Goal: Obtain resource: Download file/media

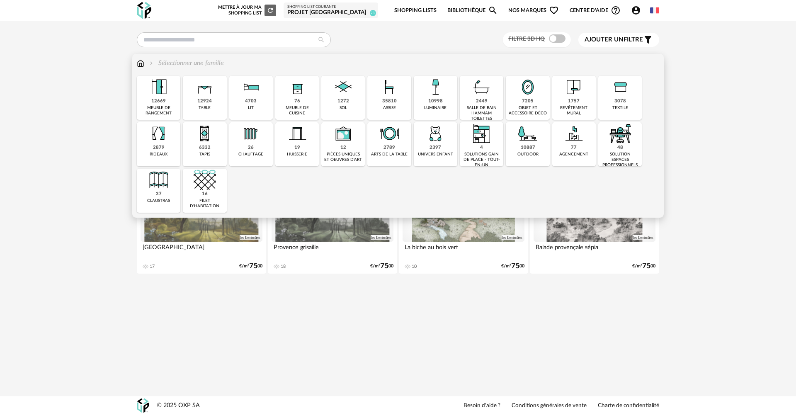
click at [377, 104] on div "35810 assise" at bounding box center [389, 98] width 44 height 44
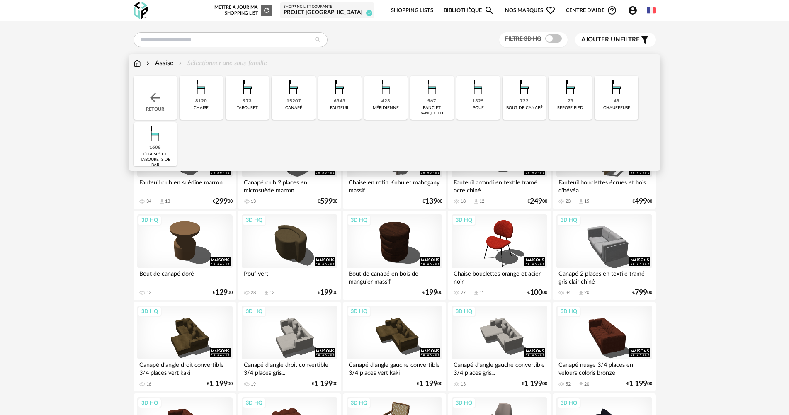
click at [198, 95] on img at bounding box center [201, 87] width 22 height 22
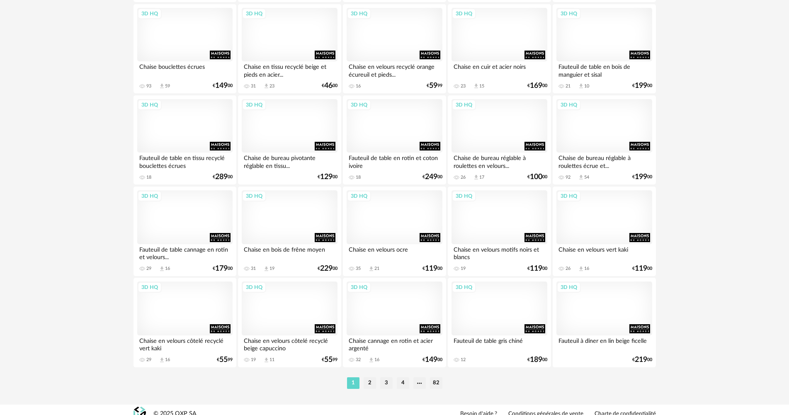
scroll to position [1285, 0]
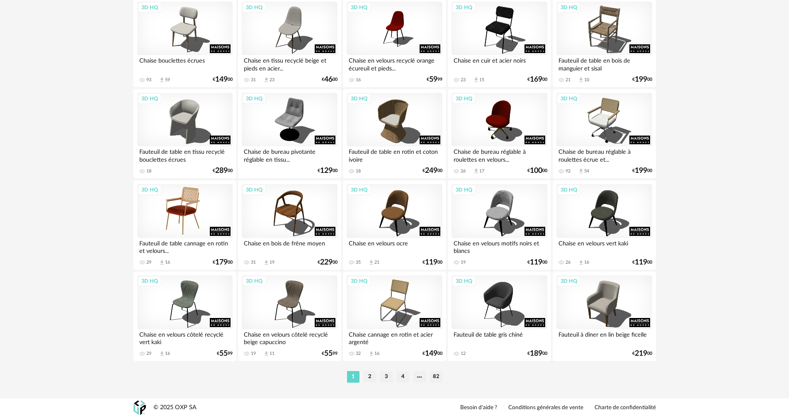
scroll to position [1584, 0]
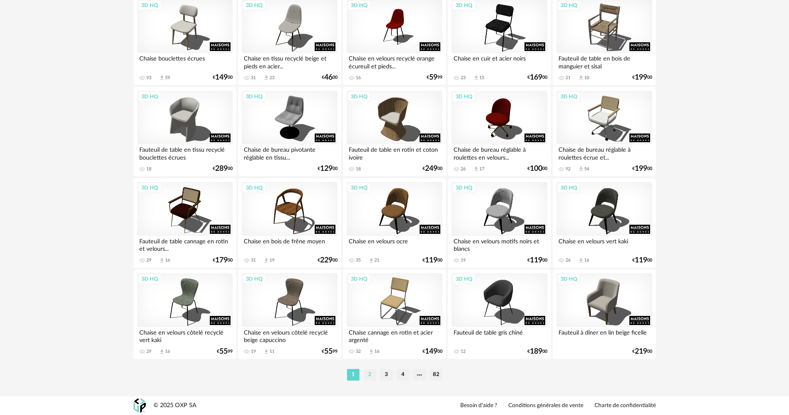
click at [367, 378] on li "2" at bounding box center [370, 375] width 12 height 12
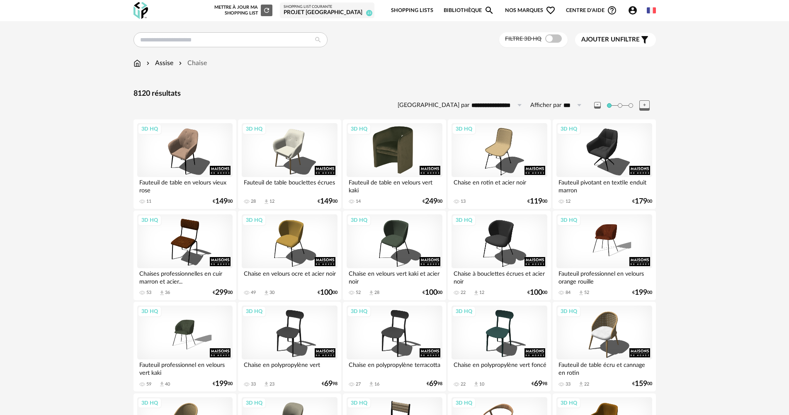
click at [415, 152] on div "3D HQ" at bounding box center [394, 150] width 95 height 54
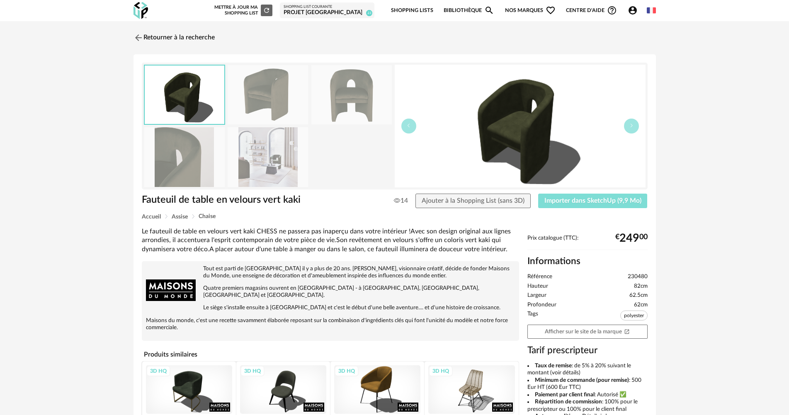
click at [566, 205] on button "Importer dans SketchUp (9,9 Mo)" at bounding box center [592, 201] width 109 height 15
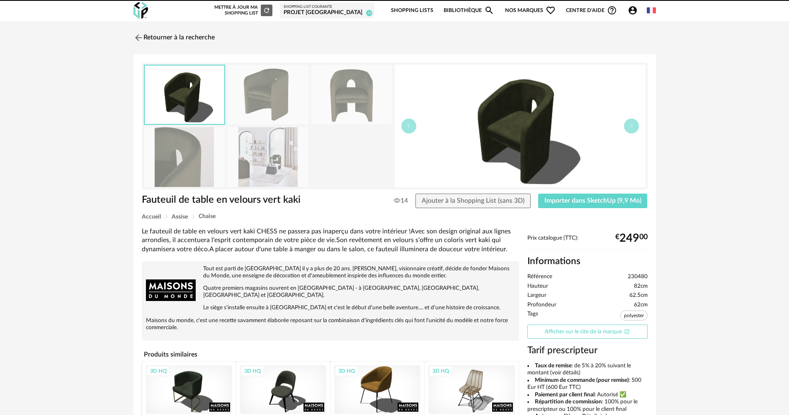
click at [621, 327] on link "Afficher sur le site de la marque Open In New icon" at bounding box center [587, 332] width 120 height 15
click at [141, 33] on img at bounding box center [137, 38] width 12 height 12
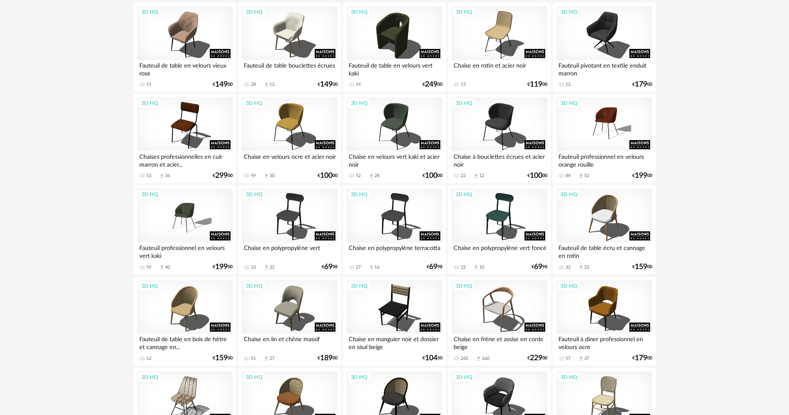
scroll to position [332, 0]
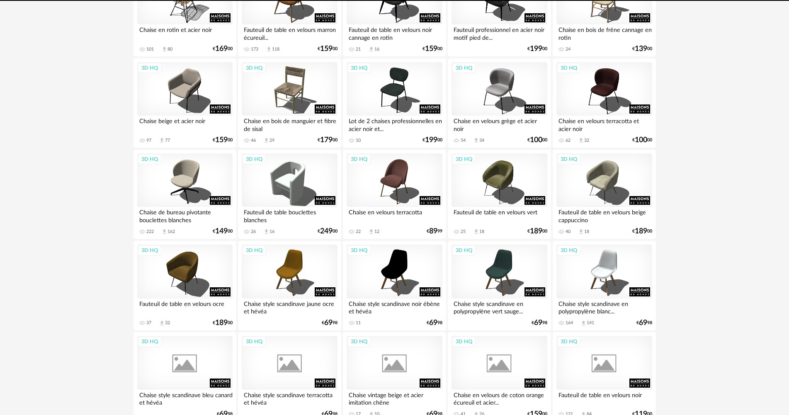
scroll to position [539, 0]
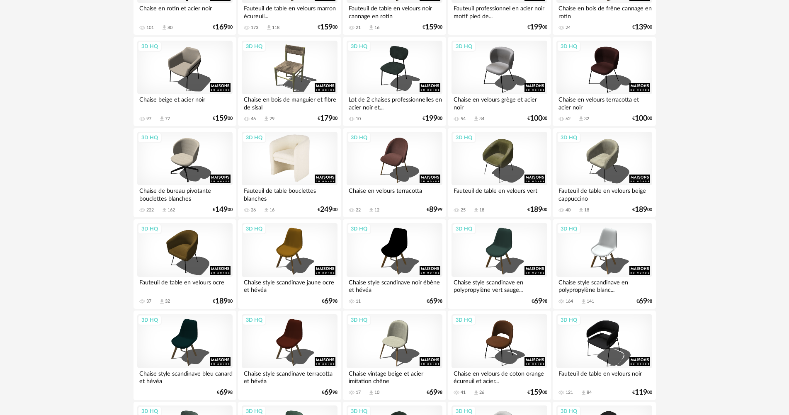
click at [311, 167] on div "3D HQ" at bounding box center [289, 159] width 95 height 54
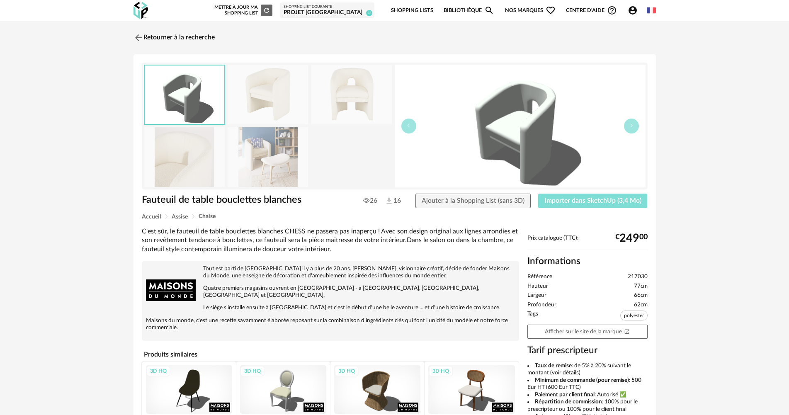
click at [564, 204] on button "Importer dans SketchUp (3,4 Mo)" at bounding box center [592, 201] width 109 height 15
click at [183, 36] on link "Retourner à la recherche" at bounding box center [171, 38] width 81 height 18
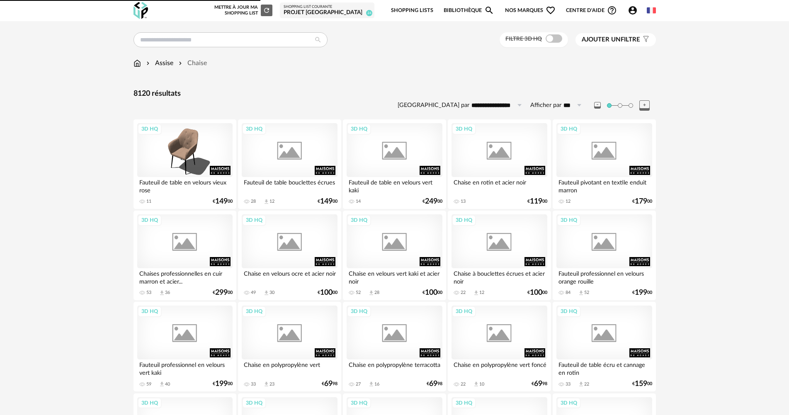
scroll to position [539, 0]
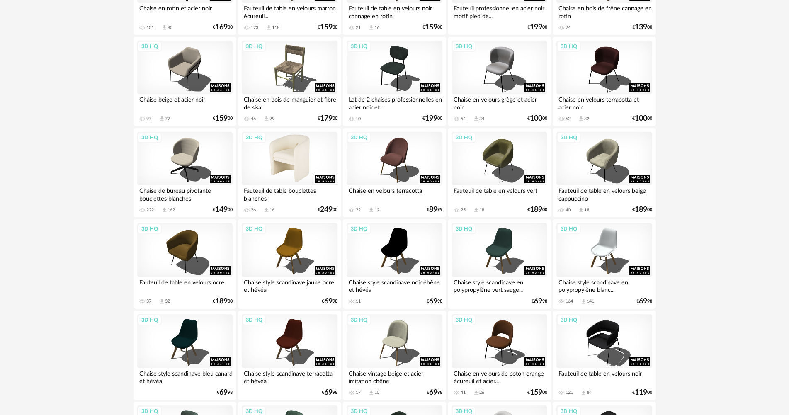
click at [291, 149] on div "3D HQ" at bounding box center [289, 159] width 95 height 54
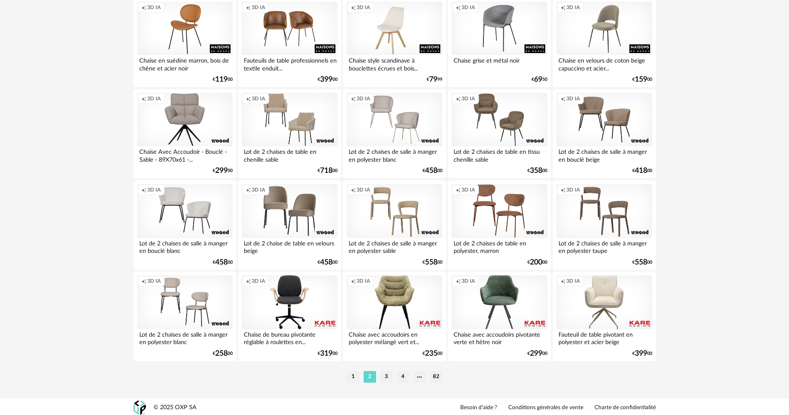
scroll to position [1584, 0]
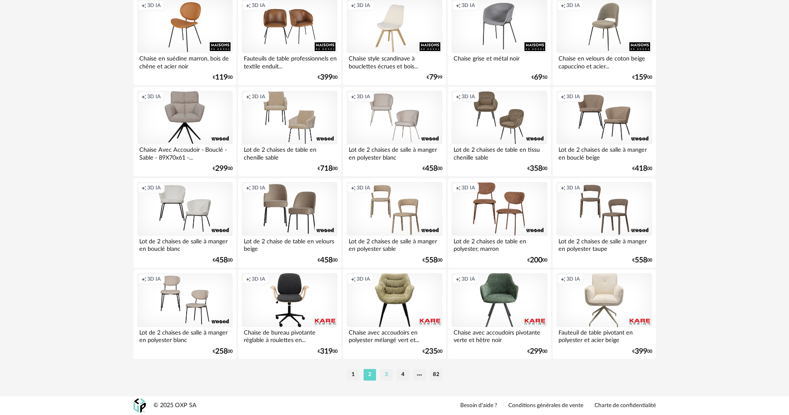
click at [389, 375] on li "3" at bounding box center [386, 375] width 12 height 12
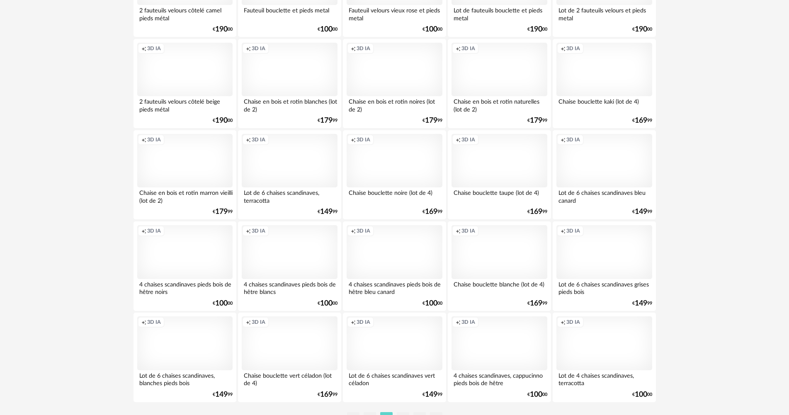
scroll to position [1584, 0]
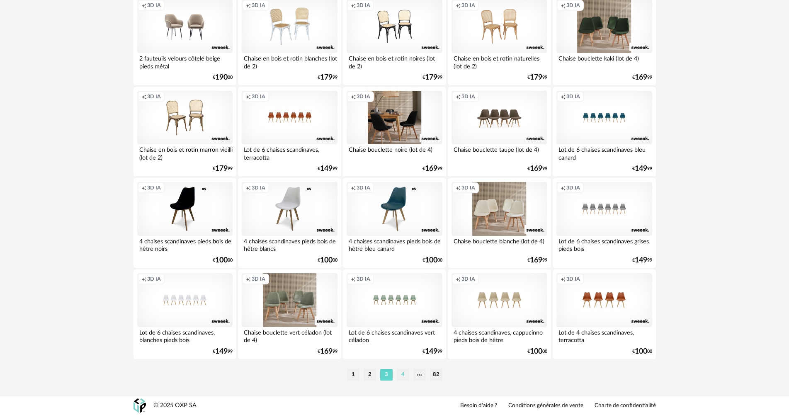
click at [399, 375] on li "4" at bounding box center [403, 375] width 12 height 12
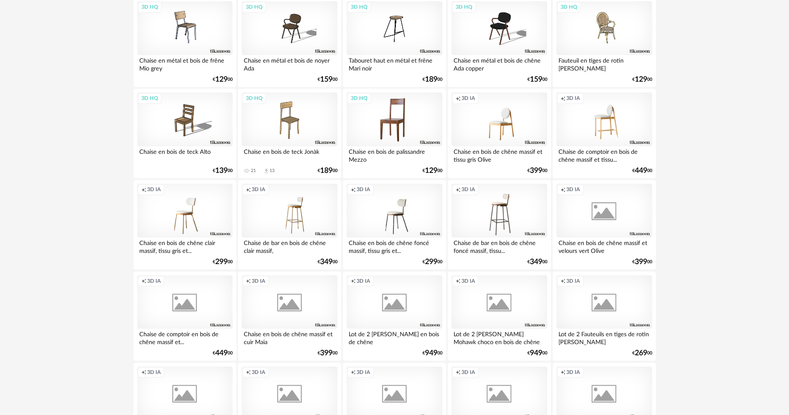
scroll to position [1037, 0]
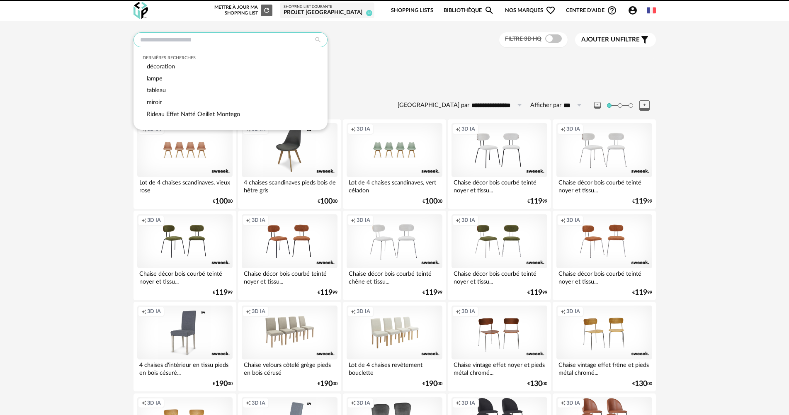
click at [201, 43] on input "text" at bounding box center [231, 39] width 194 height 15
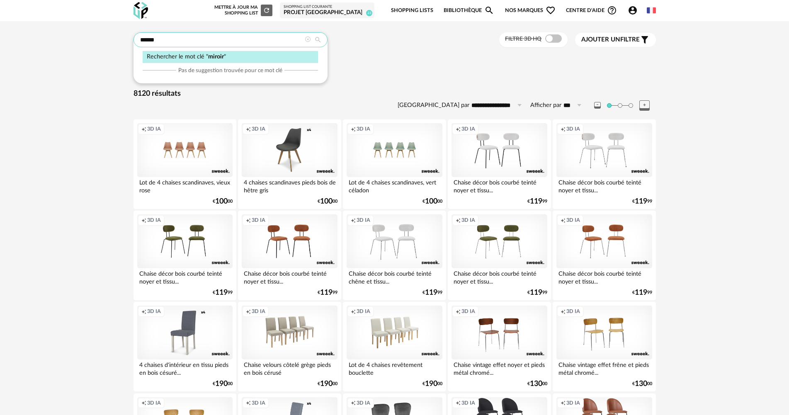
type input "******"
type input "**********"
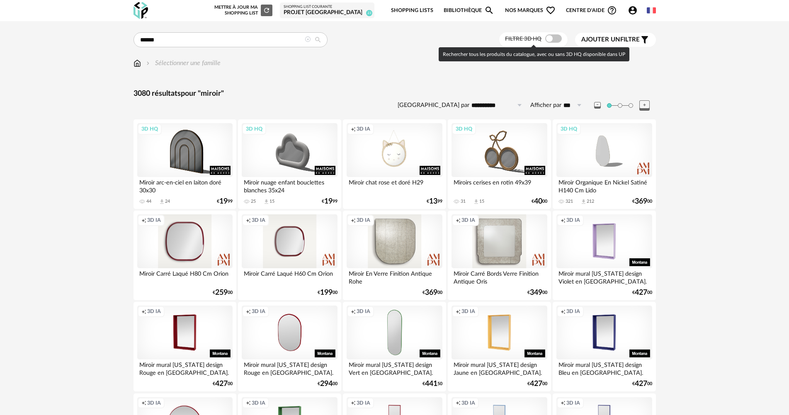
click at [552, 39] on span at bounding box center [553, 38] width 17 height 8
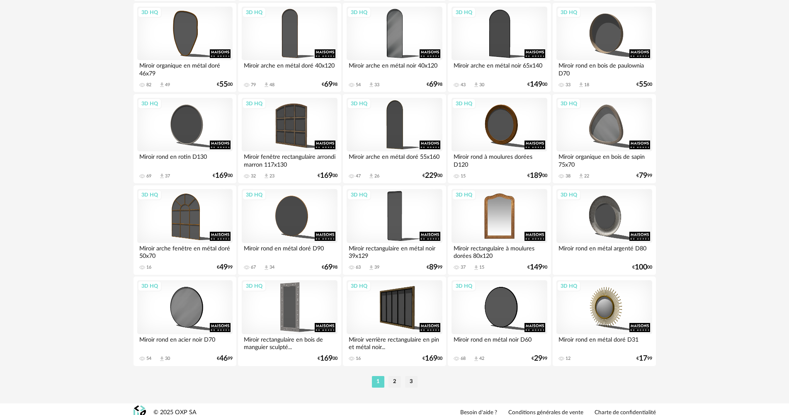
scroll to position [1584, 0]
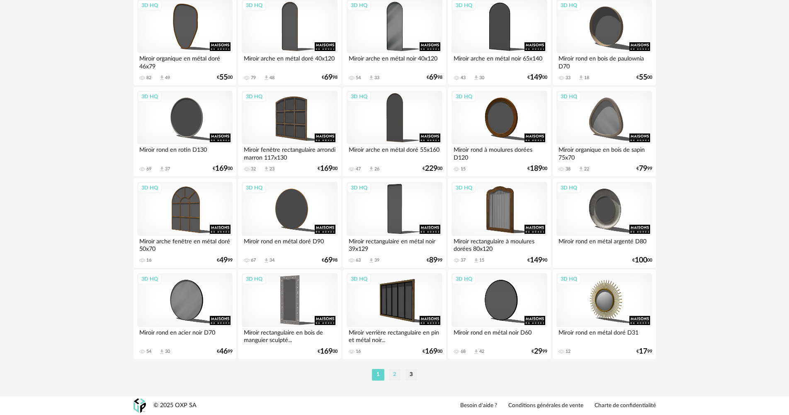
click at [396, 377] on li "2" at bounding box center [395, 375] width 12 height 12
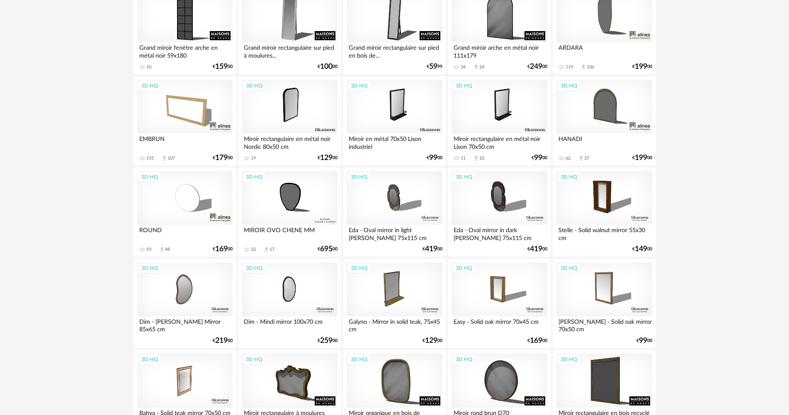
scroll to position [1576, 0]
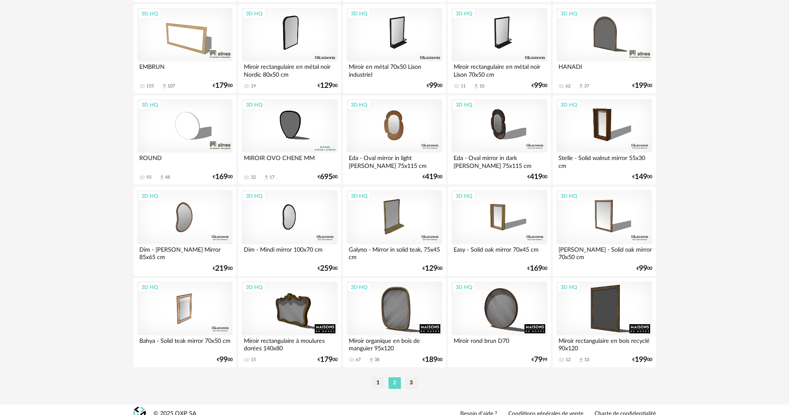
click at [396, 130] on div "3D HQ" at bounding box center [394, 126] width 95 height 54
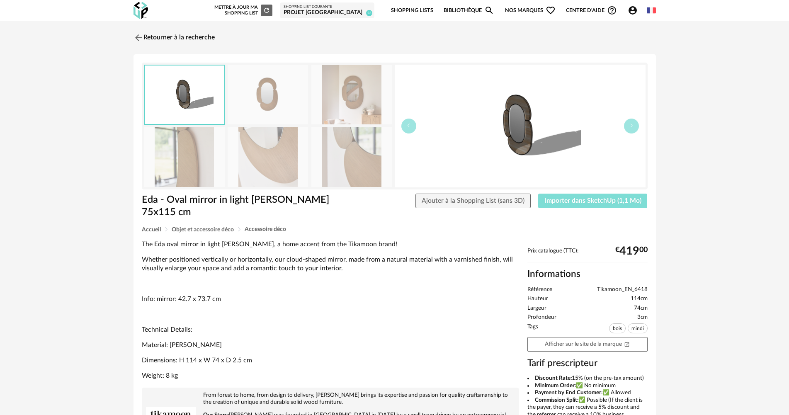
click at [551, 199] on span "Importer dans SketchUp (1,1 Mo)" at bounding box center [592, 200] width 97 height 7
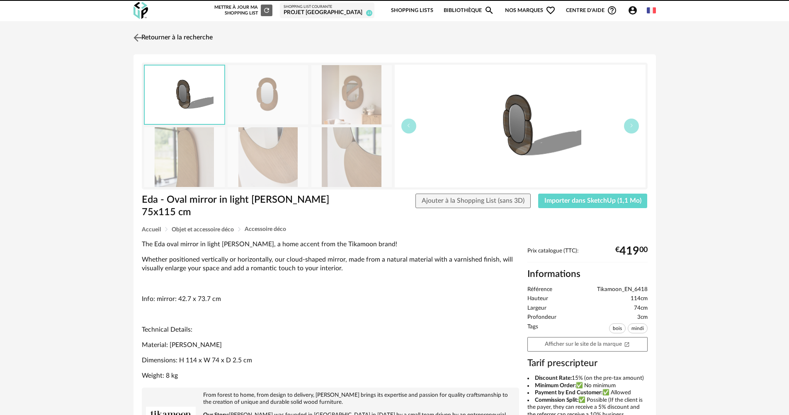
click at [188, 39] on link "Retourner à la recherche" at bounding box center [171, 38] width 81 height 18
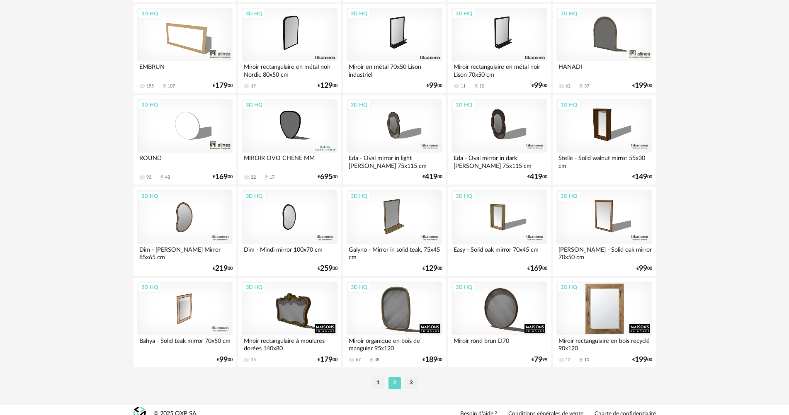
scroll to position [1584, 0]
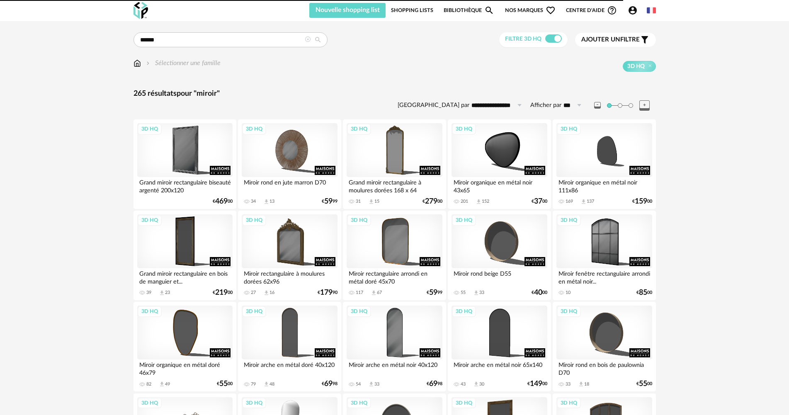
scroll to position [249, 0]
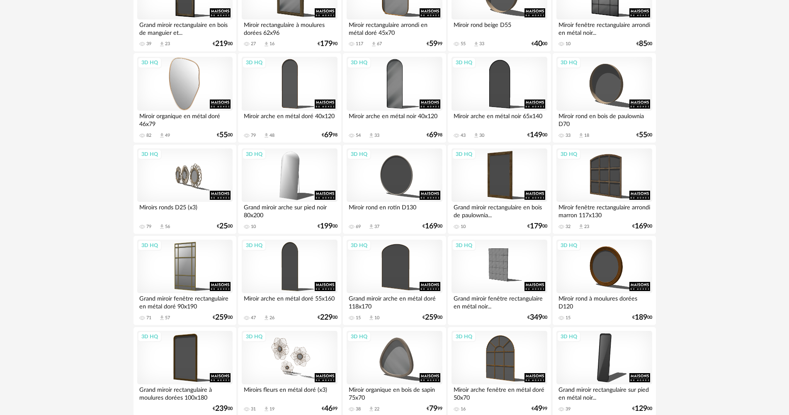
click at [165, 91] on div "3D HQ" at bounding box center [184, 84] width 95 height 54
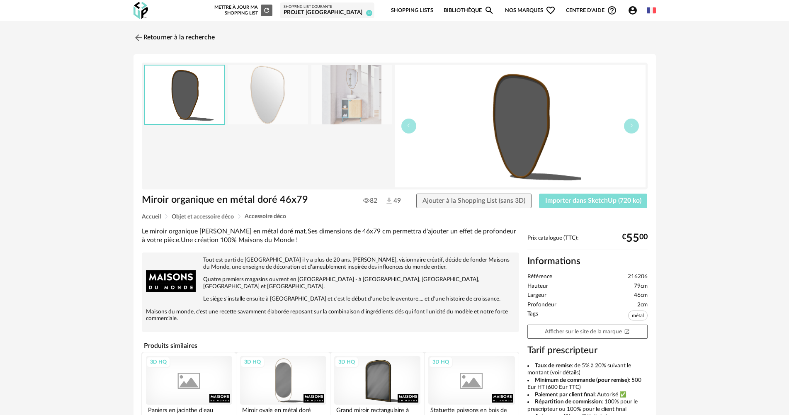
click at [584, 198] on span "Importer dans SketchUp (720 ko)" at bounding box center [593, 200] width 96 height 7
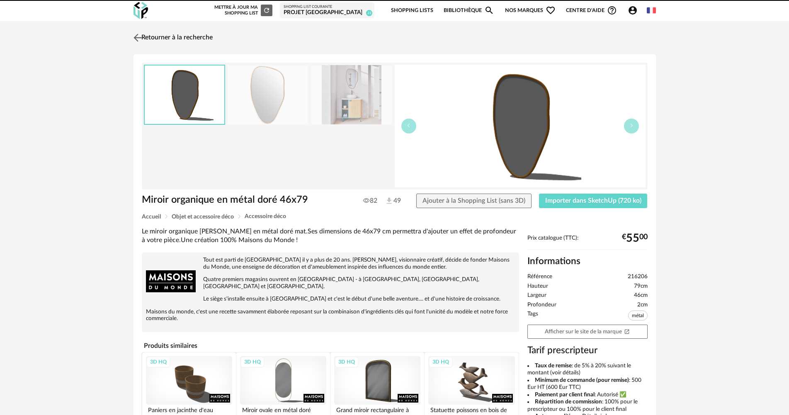
click at [161, 38] on link "Retourner à la recherche" at bounding box center [171, 38] width 81 height 18
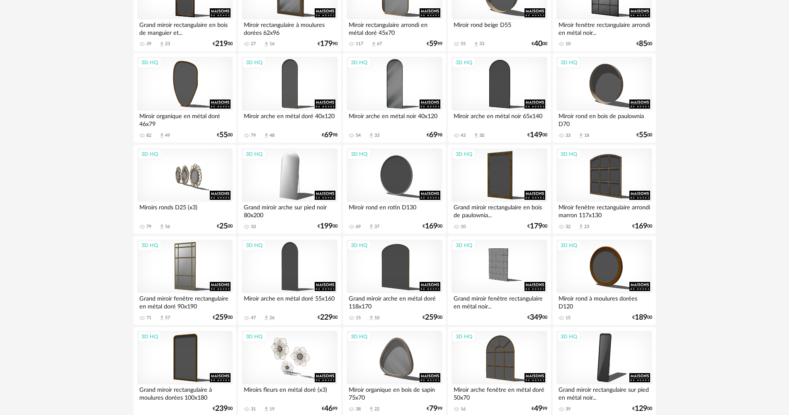
scroll to position [406, 0]
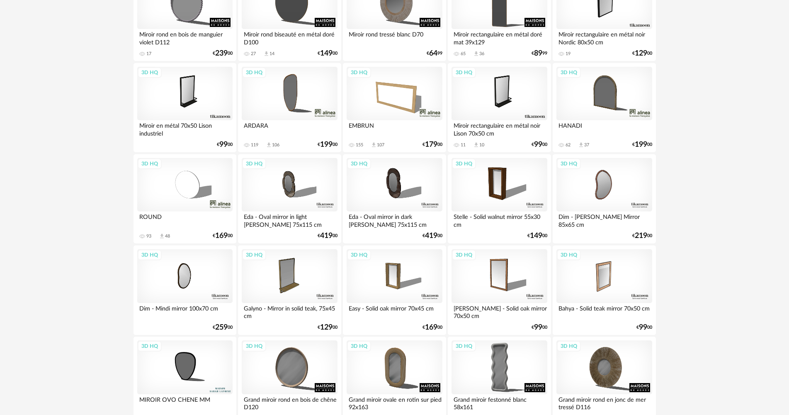
scroll to position [1584, 0]
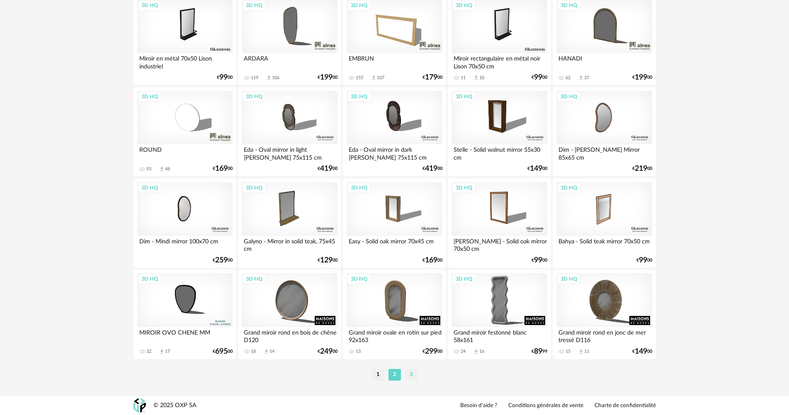
click at [413, 377] on li "3" at bounding box center [411, 375] width 12 height 12
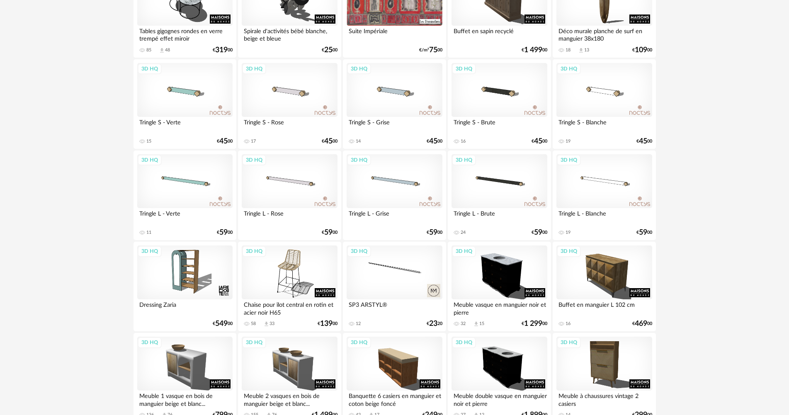
scroll to position [945, 0]
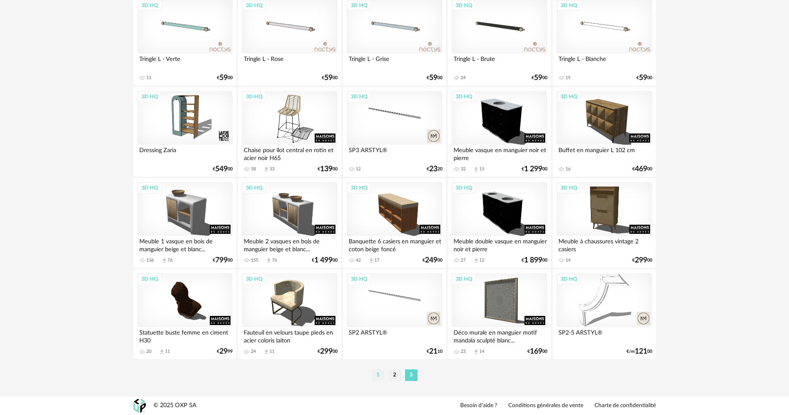
click at [379, 372] on li "1" at bounding box center [378, 375] width 12 height 12
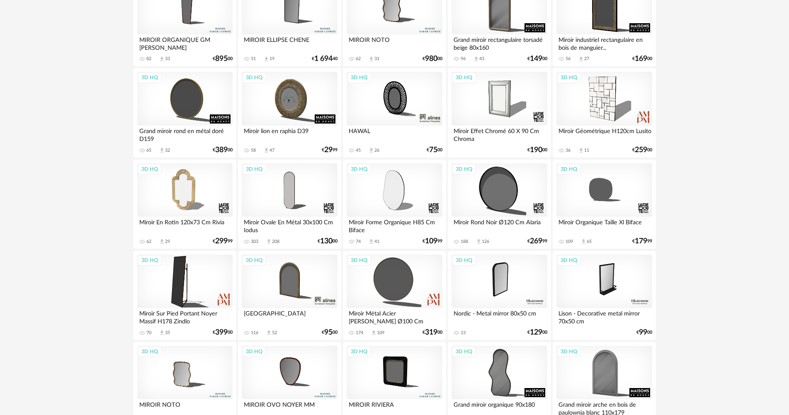
scroll to position [249, 0]
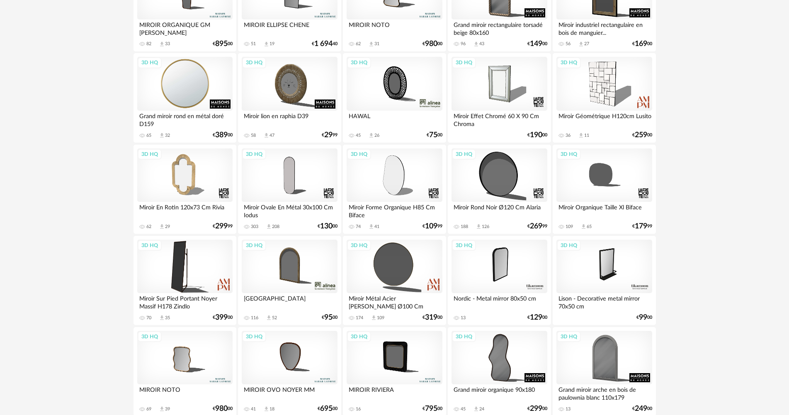
click at [205, 97] on div "3D HQ" at bounding box center [184, 84] width 95 height 54
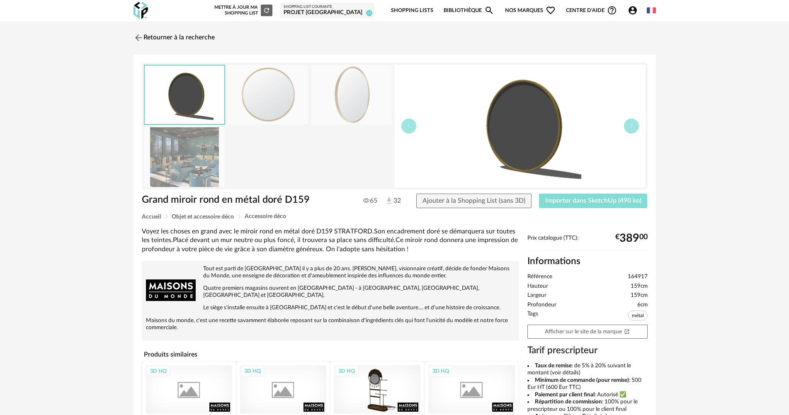
click at [575, 198] on span "Importer dans SketchUp (490 ko)" at bounding box center [593, 200] width 96 height 7
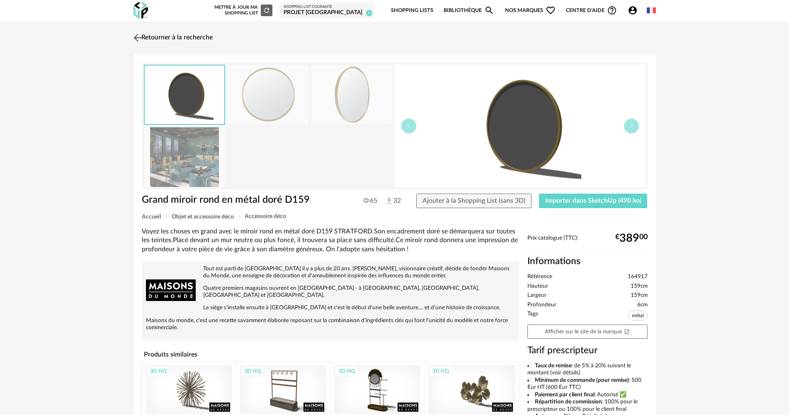
click at [152, 32] on link "Retourner à la recherche" at bounding box center [171, 38] width 81 height 18
